Goal: Information Seeking & Learning: Find specific fact

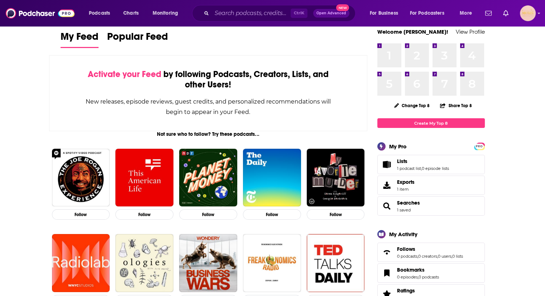
scroll to position [14, 0]
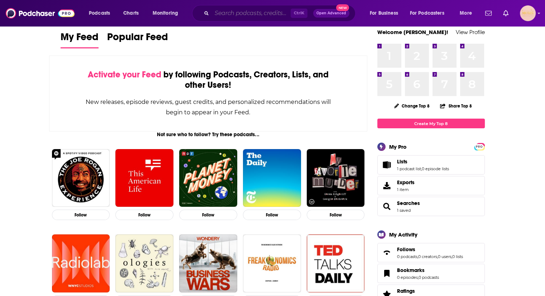
click at [232, 14] on input "Search podcasts, credits, & more..." at bounding box center [251, 13] width 79 height 11
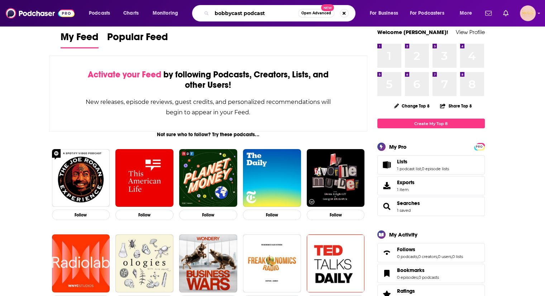
type input "bobbycast podcast"
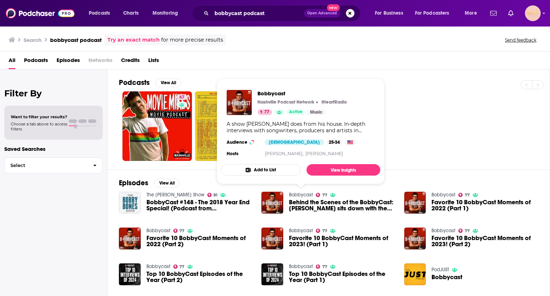
click at [297, 194] on link "Bobbycast" at bounding box center [301, 195] width 24 height 6
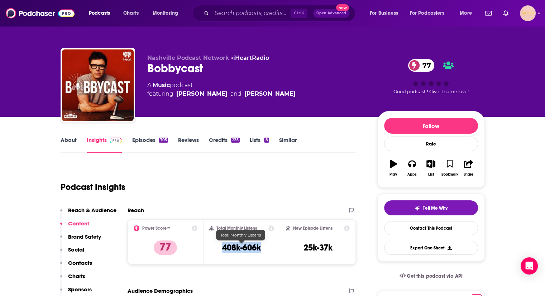
drag, startPoint x: 221, startPoint y: 245, endPoint x: 262, endPoint y: 244, distance: 40.9
click at [262, 244] on div "Total Monthly Listens 408k-606k" at bounding box center [241, 241] width 65 height 33
copy h3 "408k-606k"
